Goal: Navigation & Orientation: Find specific page/section

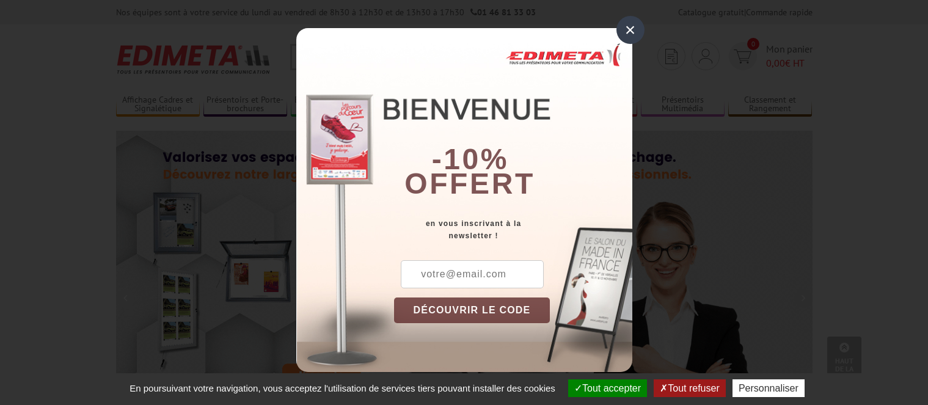
scroll to position [258, 0]
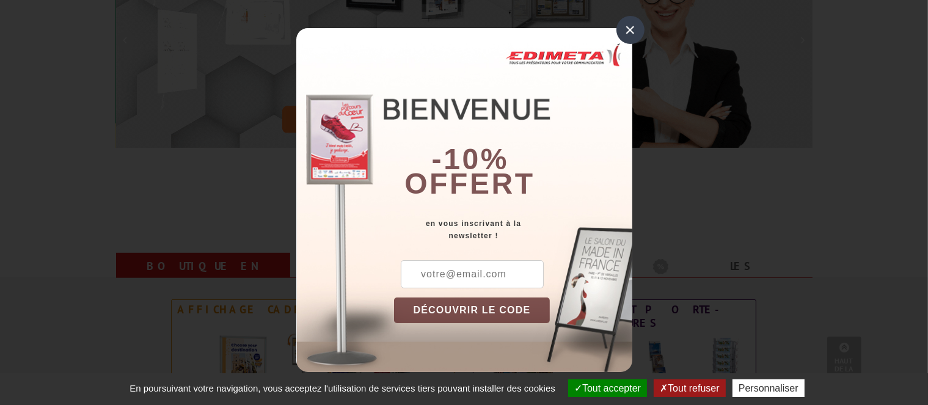
click at [630, 29] on div "×" at bounding box center [631, 30] width 28 height 28
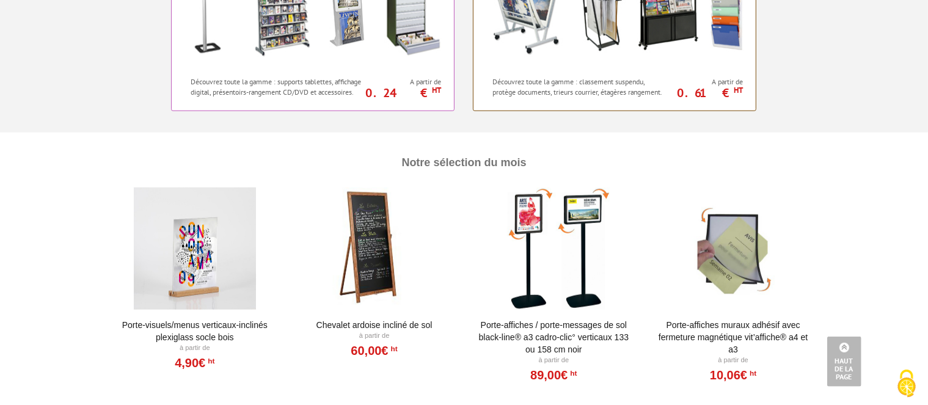
scroll to position [1226, 0]
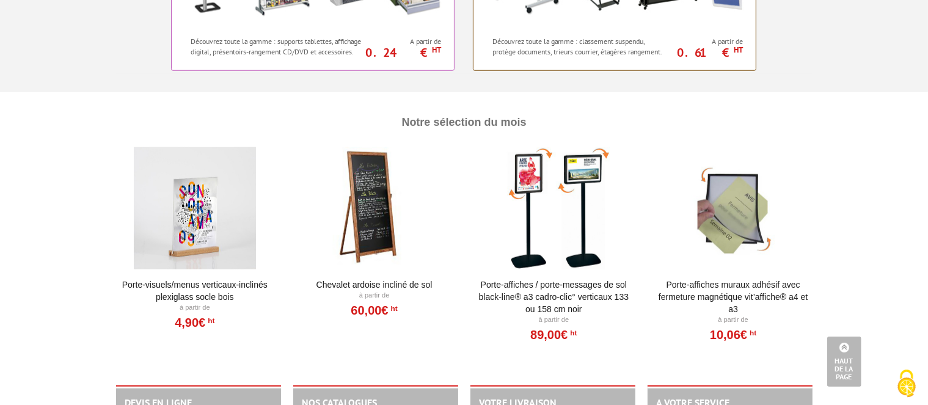
click at [376, 214] on div at bounding box center [374, 208] width 151 height 122
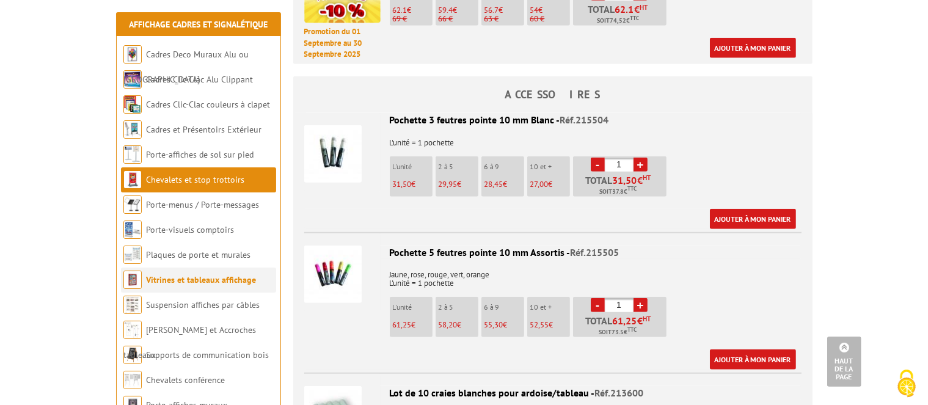
scroll to position [968, 0]
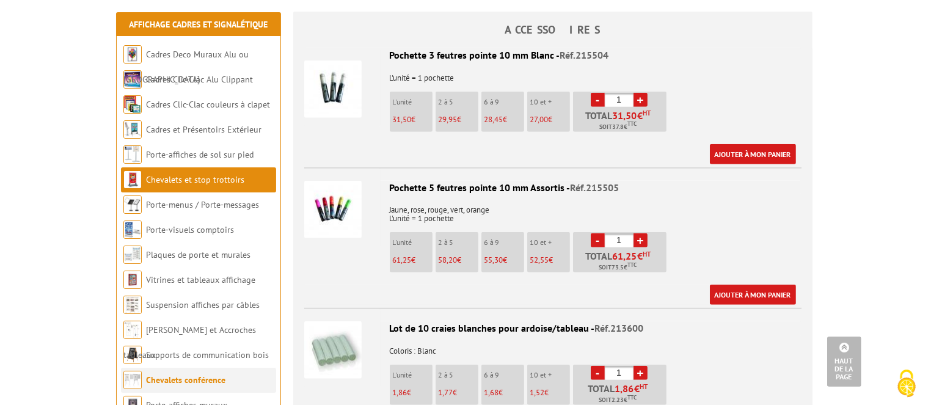
click at [205, 378] on link "Chevalets conférence" at bounding box center [185, 380] width 79 height 11
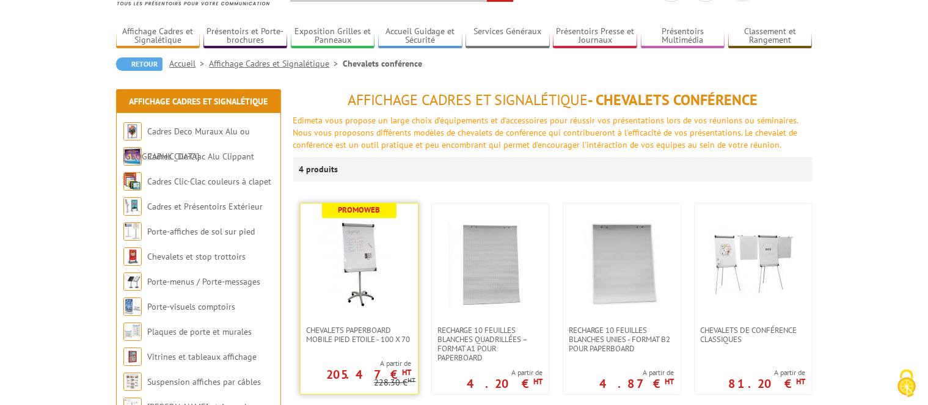
scroll to position [129, 0]
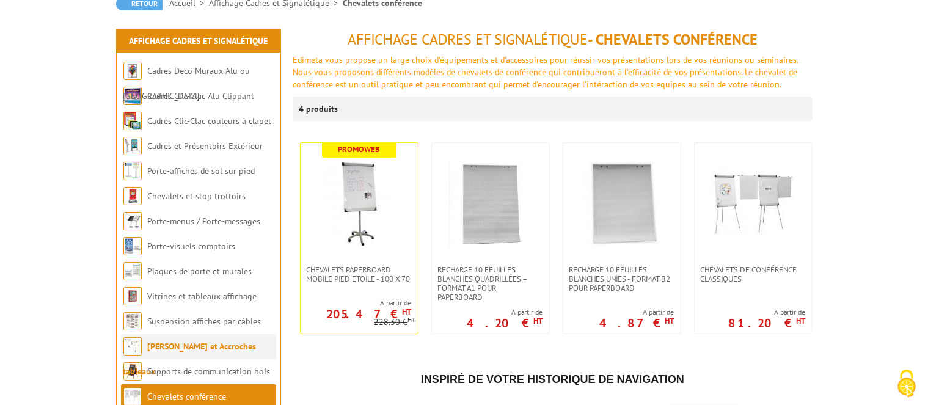
click at [212, 343] on link "[PERSON_NAME] et Accroches tableaux" at bounding box center [189, 359] width 133 height 36
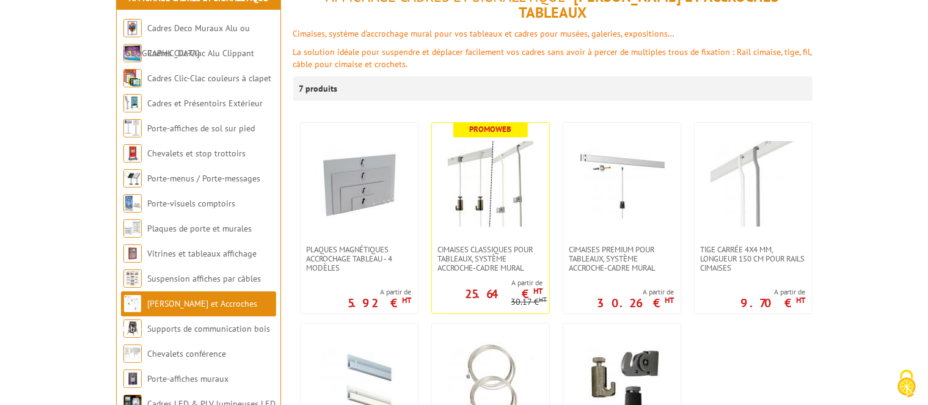
scroll to position [193, 0]
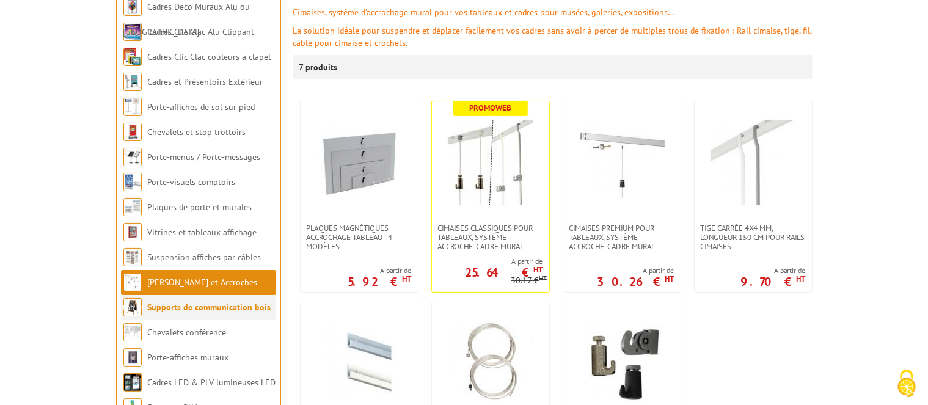
click at [257, 309] on link "Supports de communication bois" at bounding box center [209, 307] width 123 height 11
